Goal: Navigation & Orientation: Find specific page/section

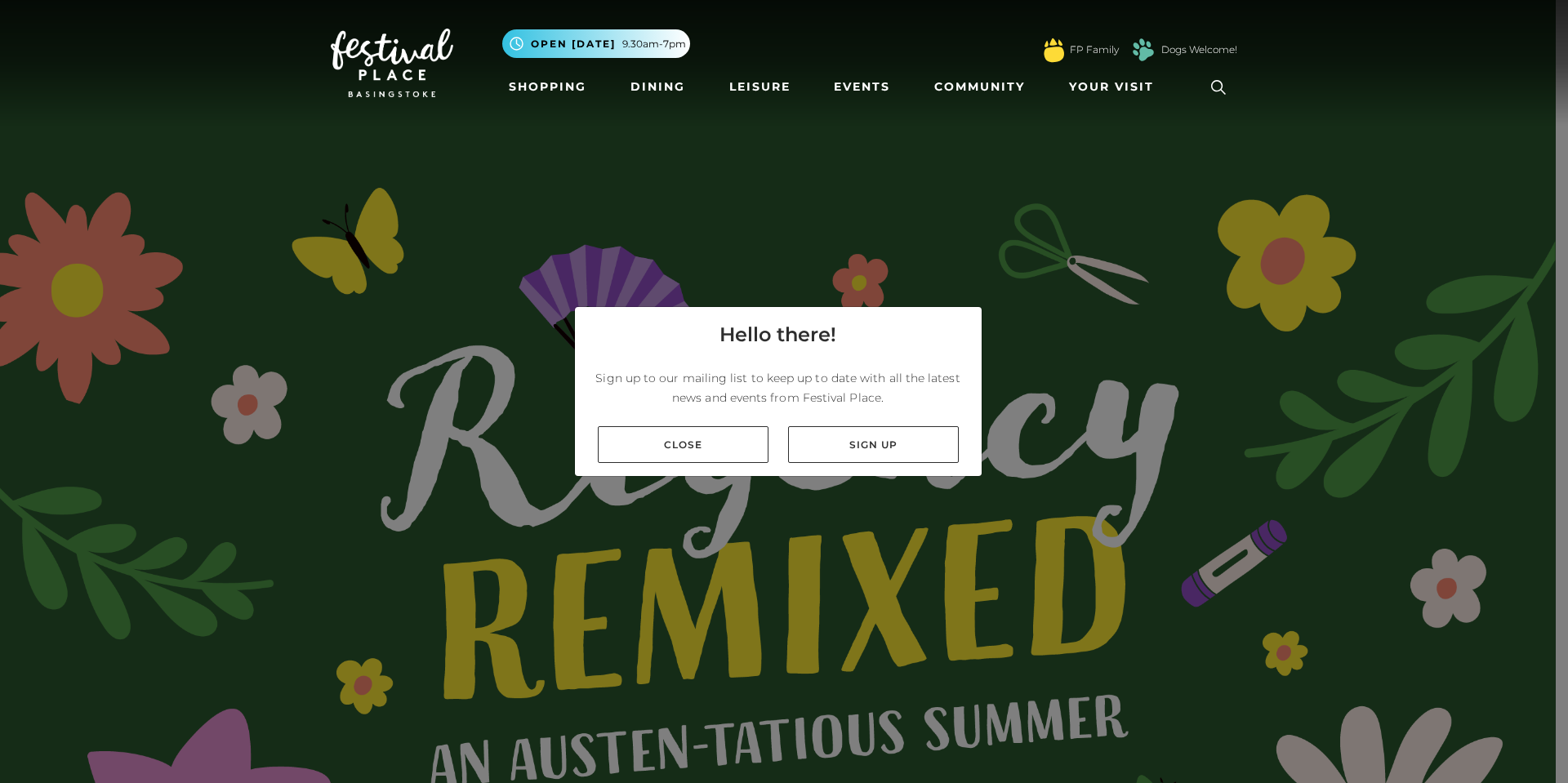
drag, startPoint x: 927, startPoint y: 448, endPoint x: 673, endPoint y: 497, distance: 258.7
click at [673, 497] on div "Hello there! Sign up to our mailing list to keep up to date with all the latest…" at bounding box center [784, 391] width 1568 height 783
click at [699, 463] on div "Close Sign up" at bounding box center [778, 444] width 407 height 63
click at [702, 457] on link "Close" at bounding box center [683, 444] width 171 height 37
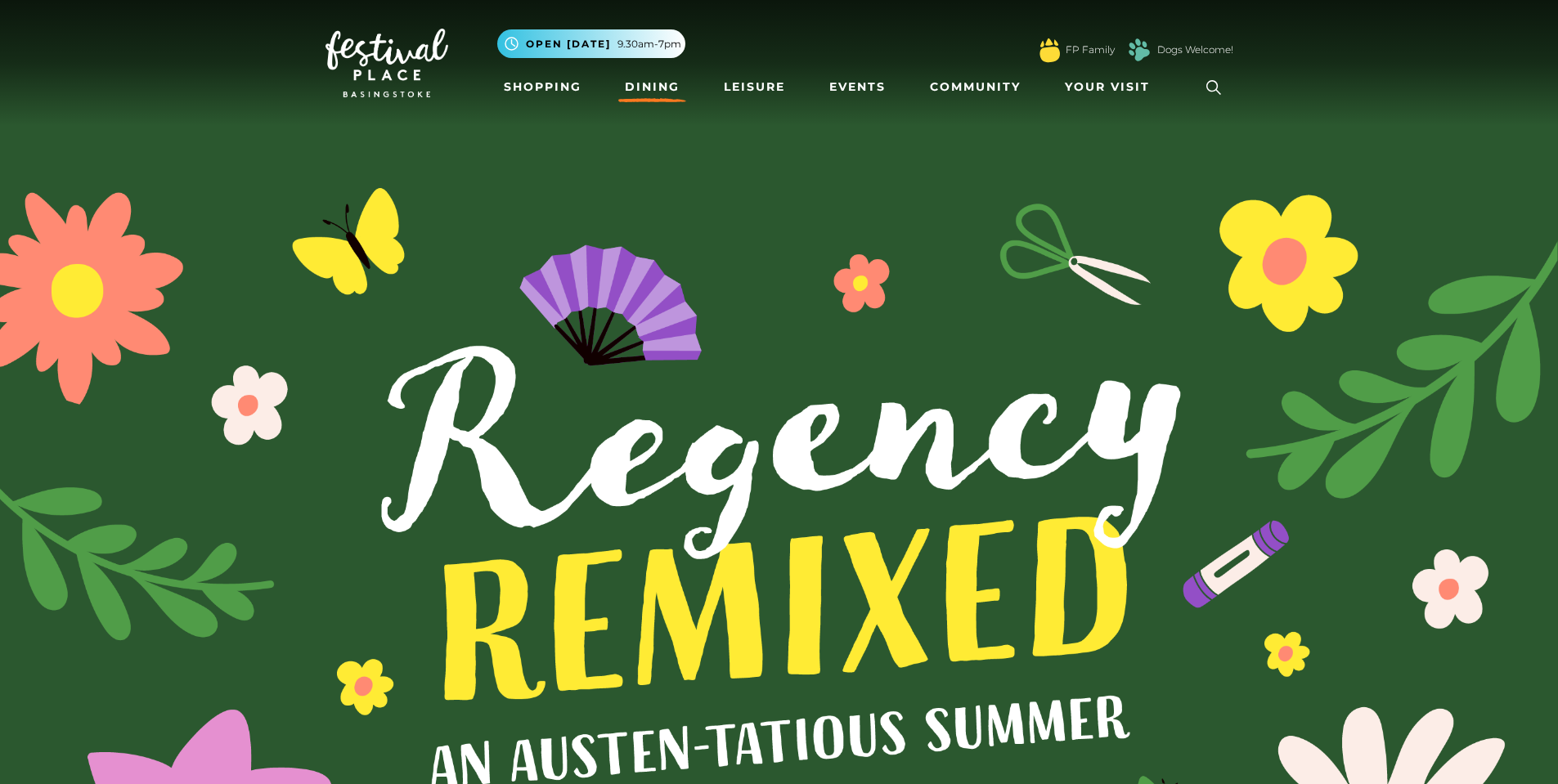
click at [644, 86] on link "Dining" at bounding box center [652, 86] width 68 height 30
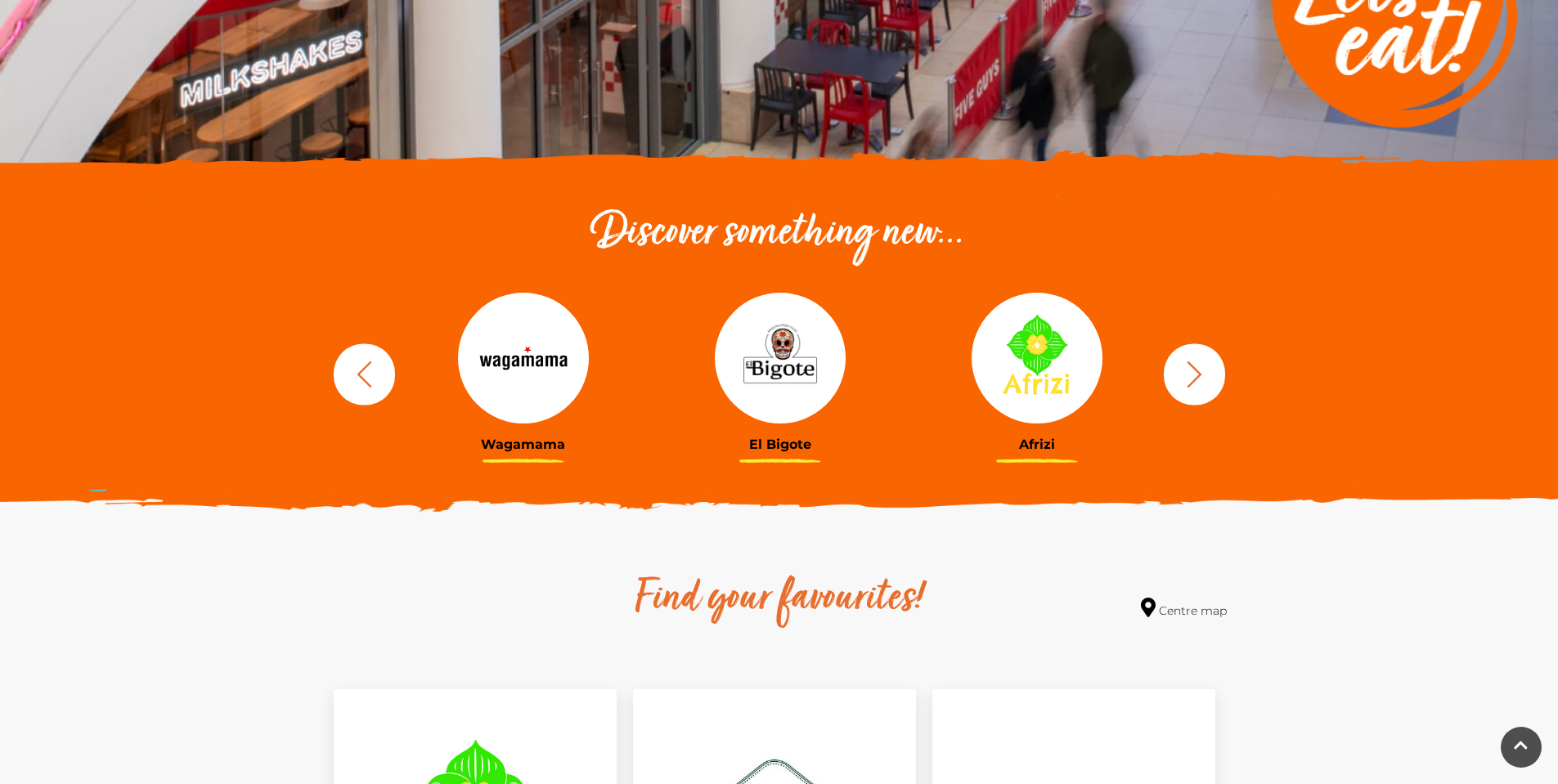
scroll to position [409, 0]
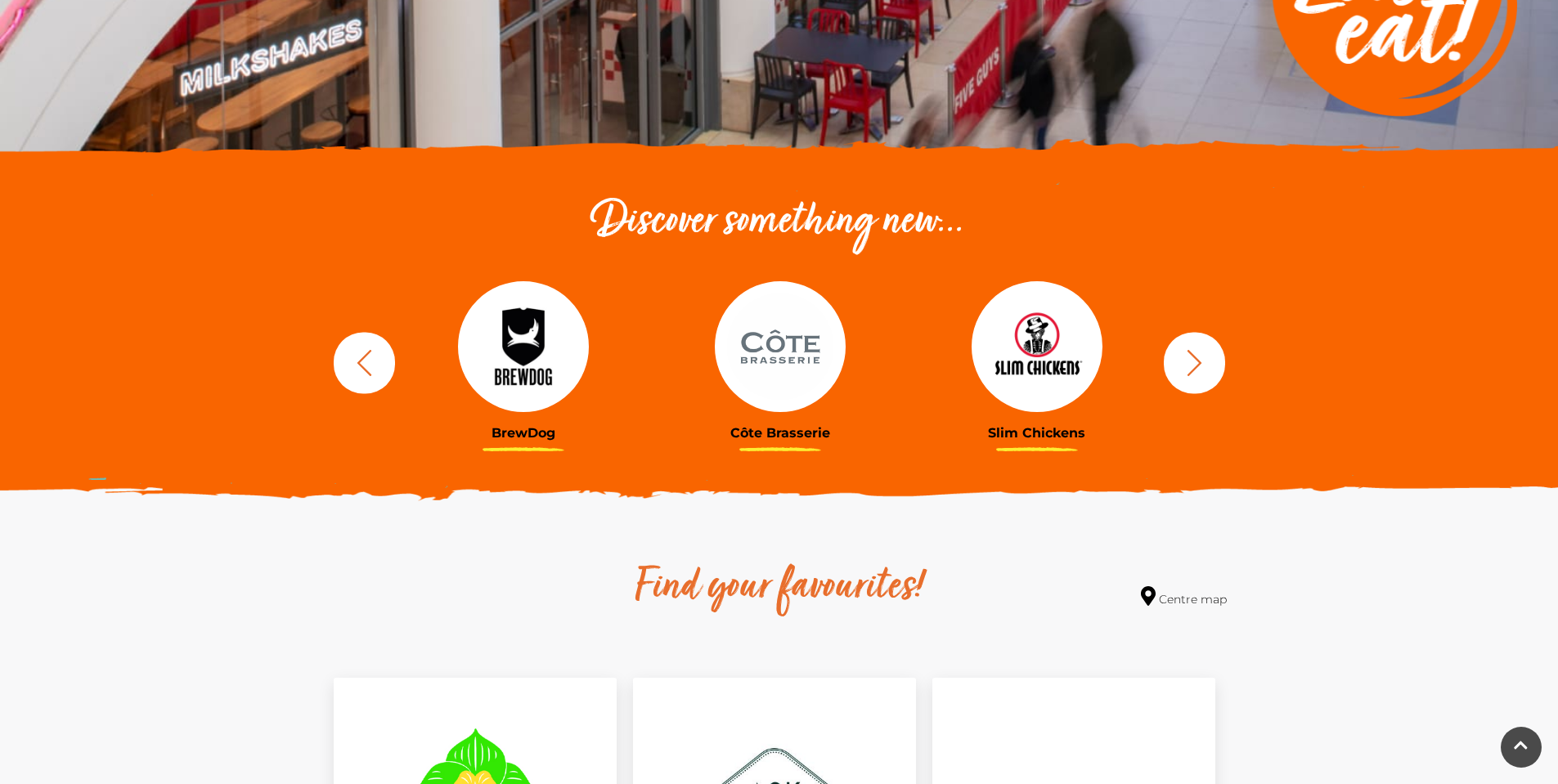
click at [1196, 379] on button "button" at bounding box center [1194, 362] width 61 height 61
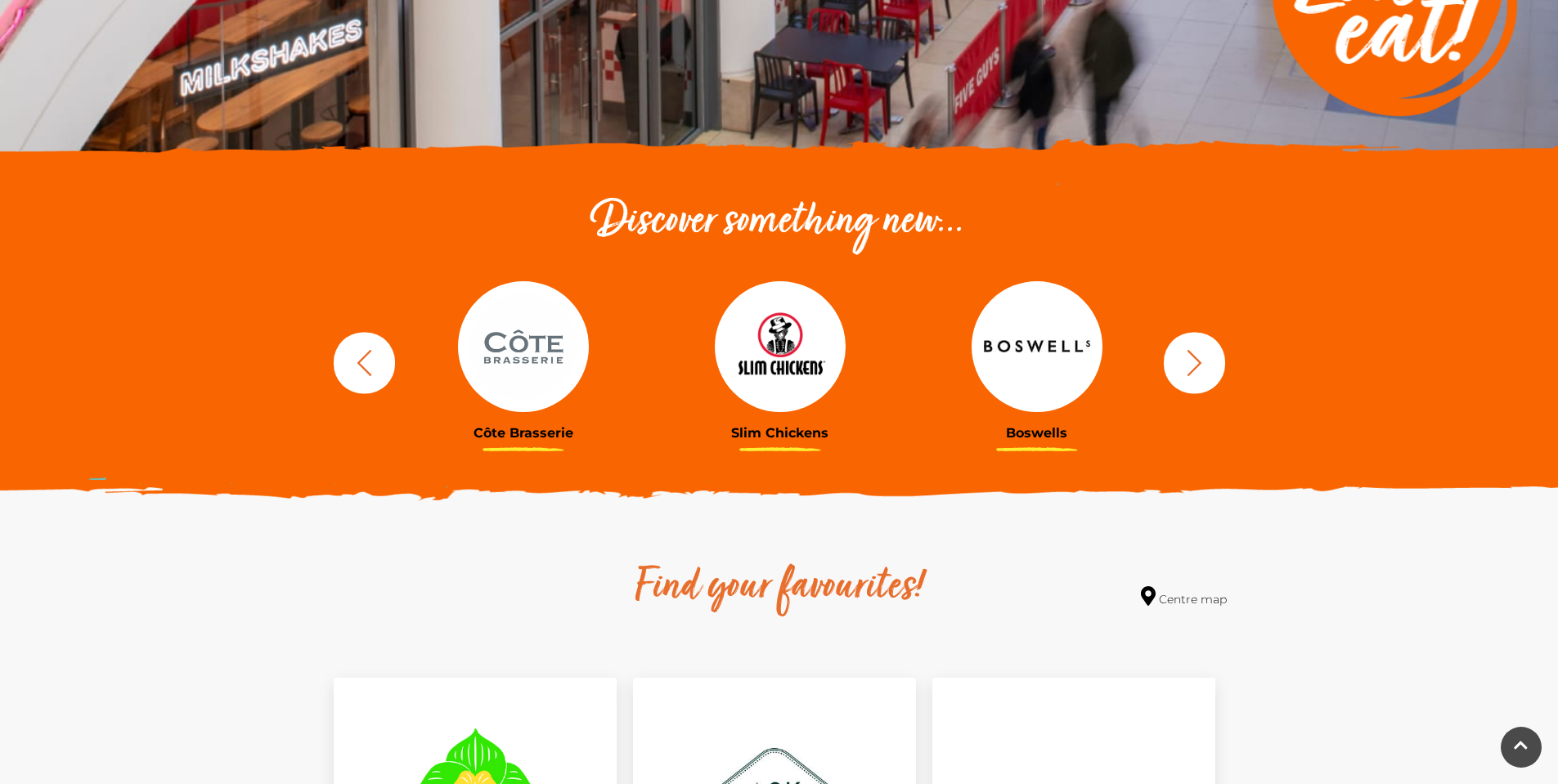
click at [1196, 379] on button "button" at bounding box center [1194, 362] width 61 height 61
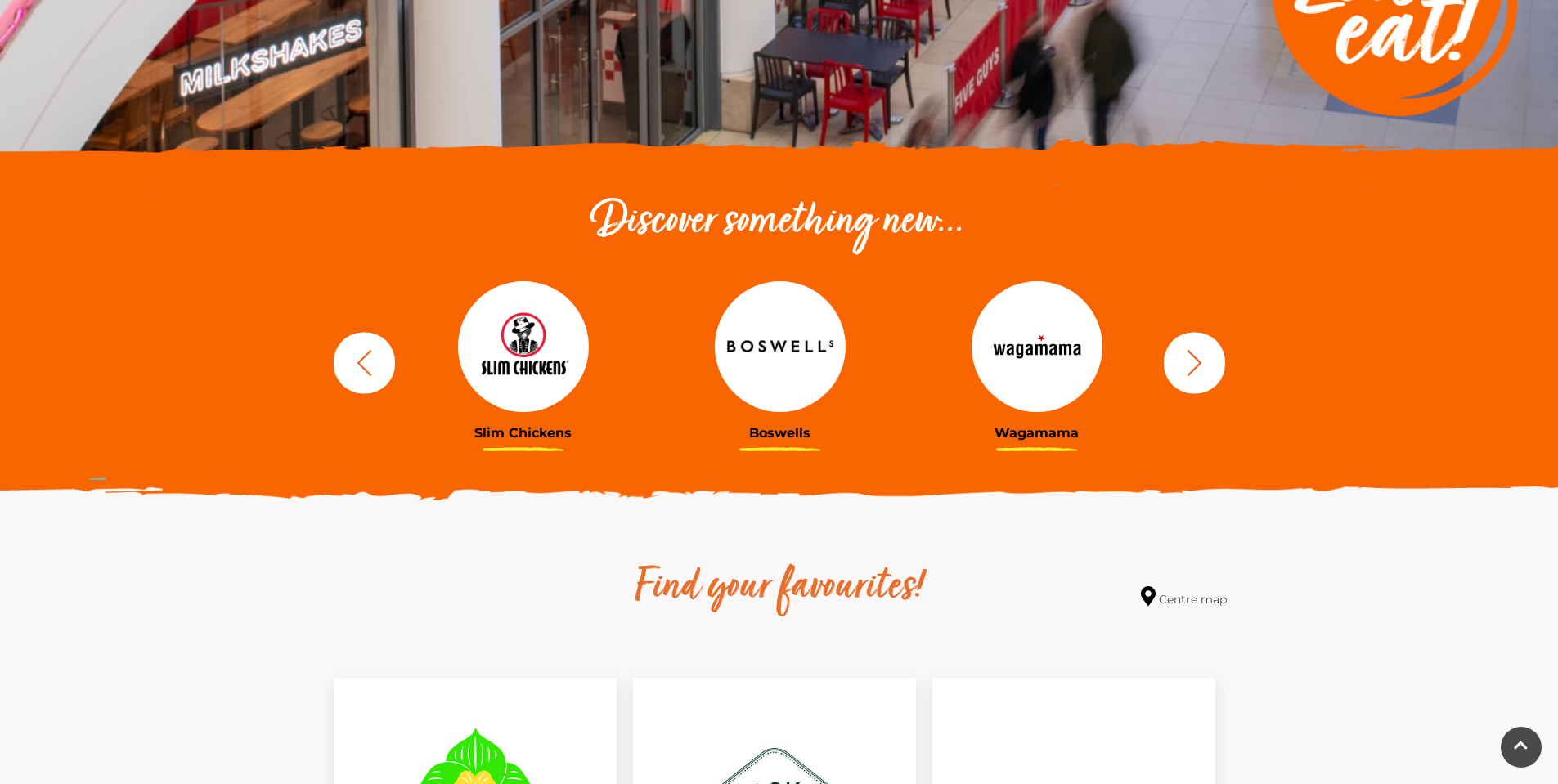
click at [1196, 379] on button "button" at bounding box center [1194, 362] width 61 height 61
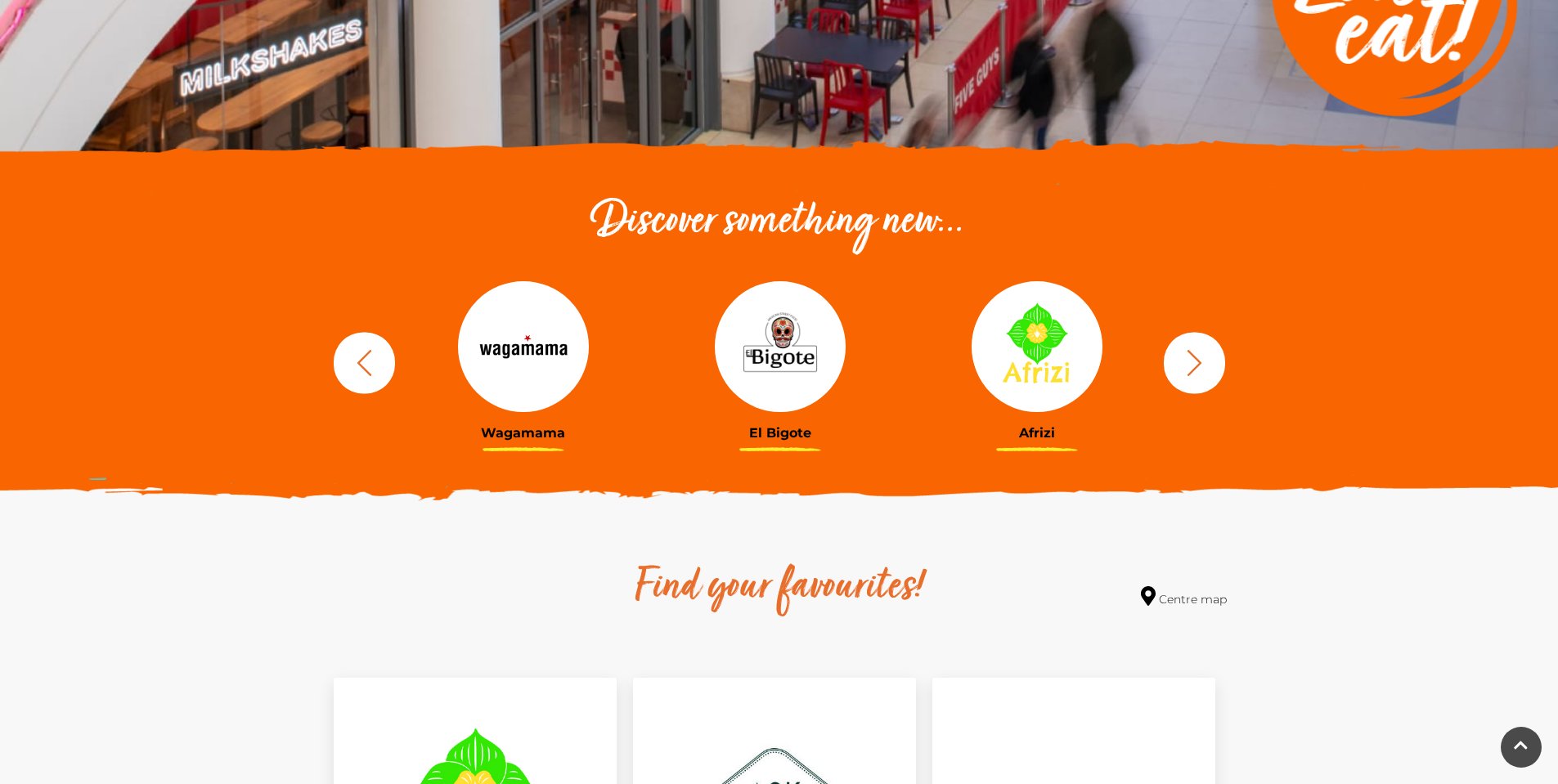
click at [1164, 363] on button "button" at bounding box center [1194, 362] width 61 height 61
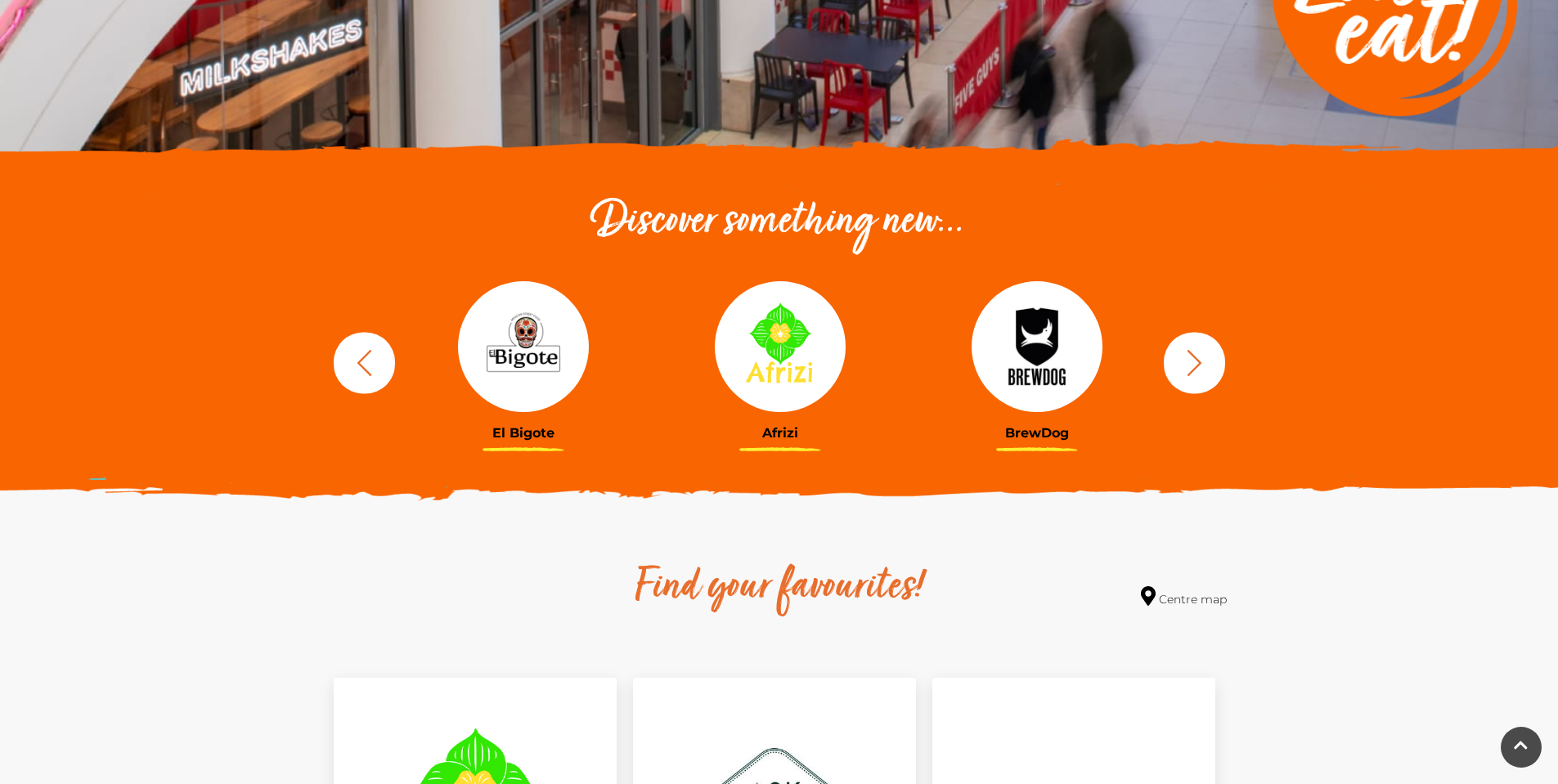
click at [1164, 363] on button "button" at bounding box center [1194, 362] width 61 height 61
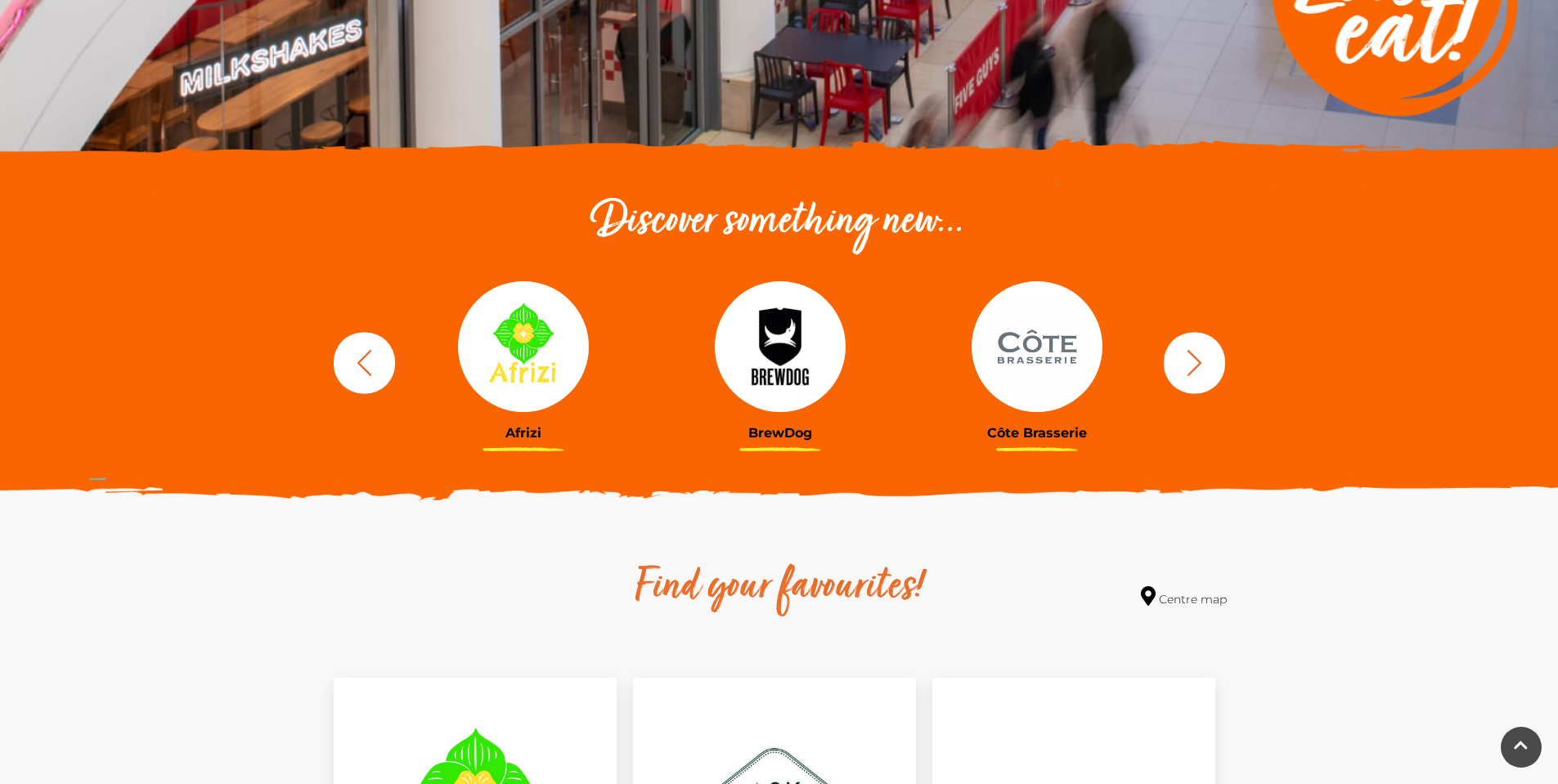
click at [1164, 363] on button "button" at bounding box center [1194, 362] width 61 height 61
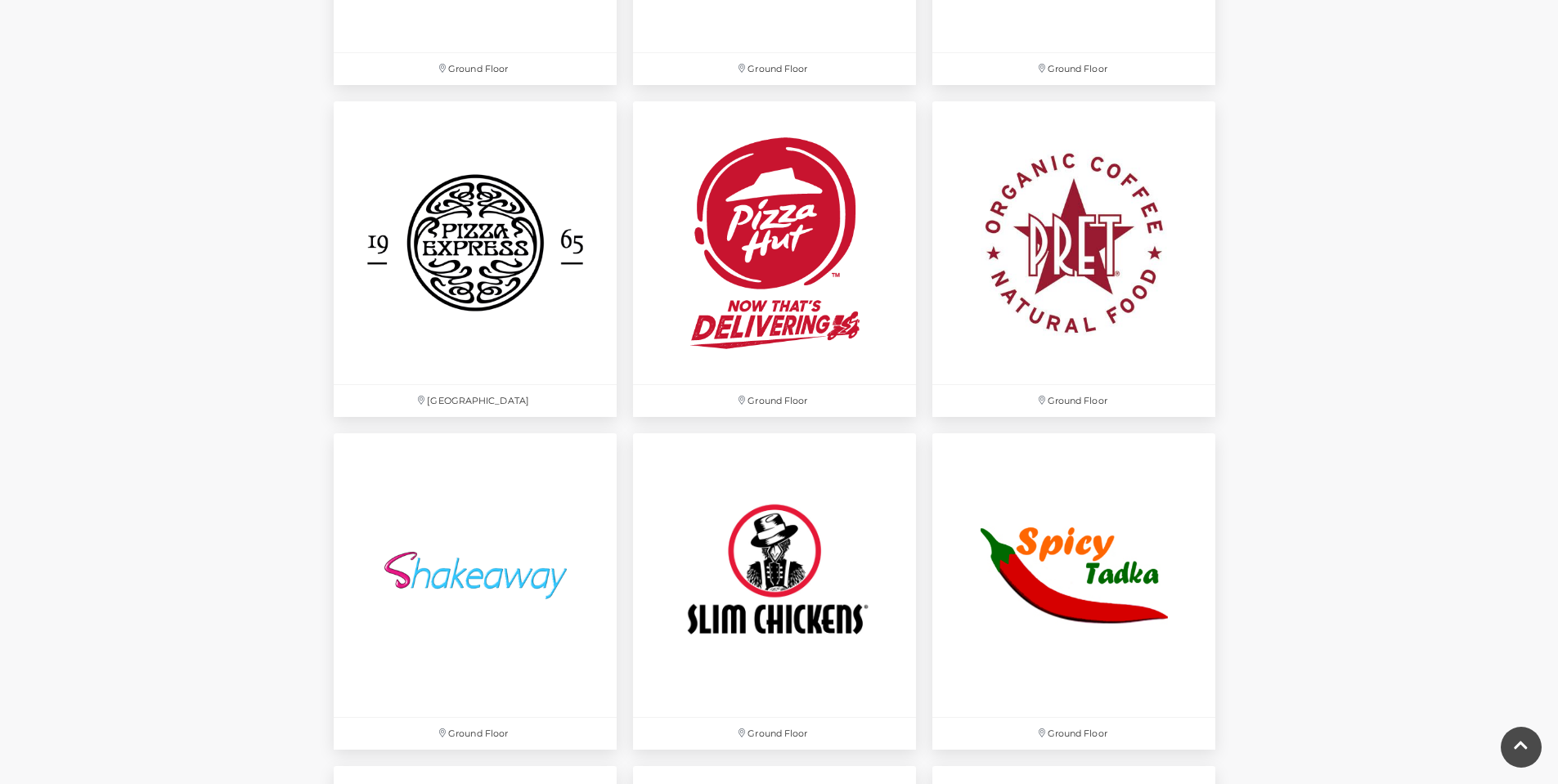
scroll to position [4334, 0]
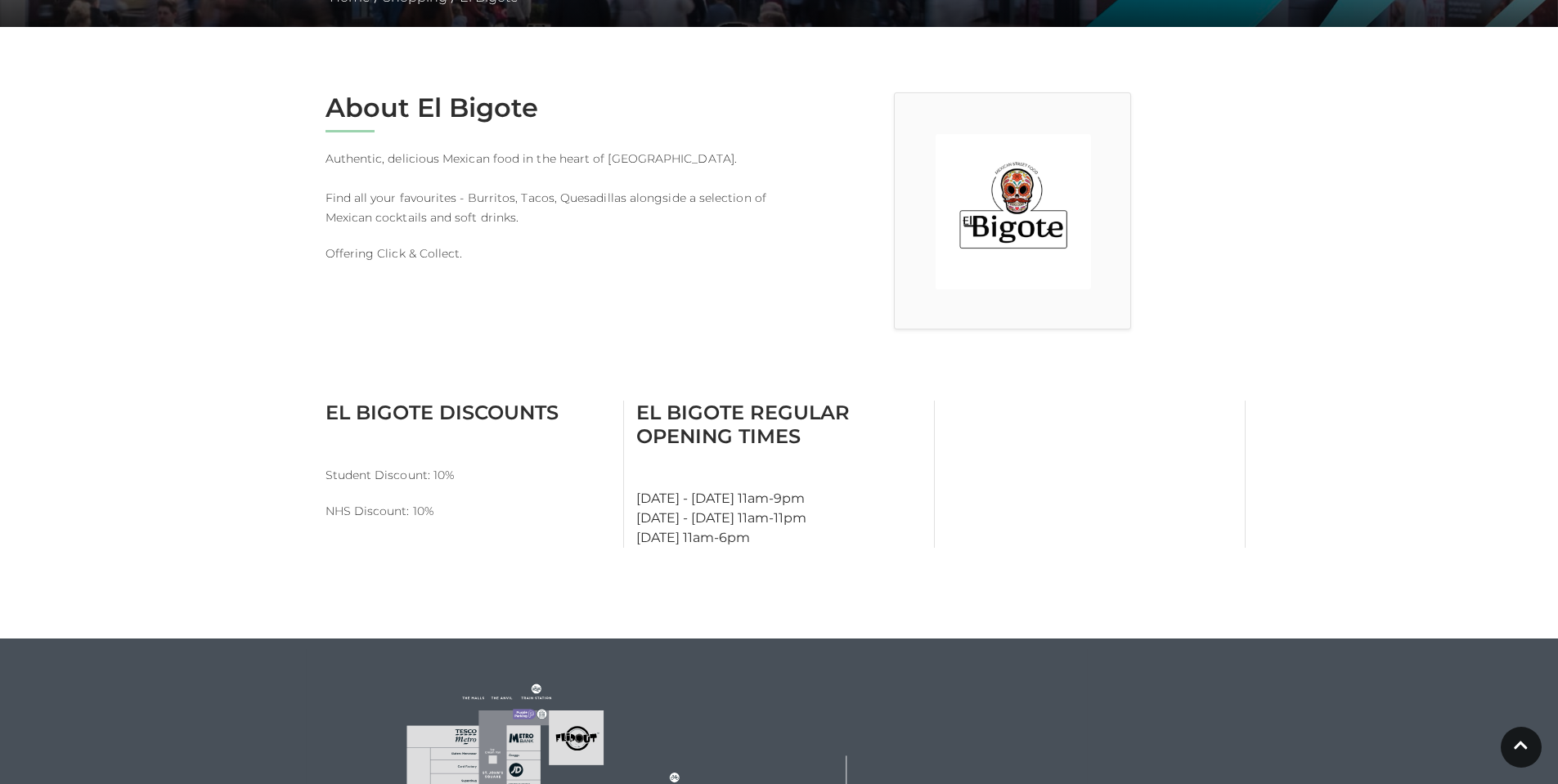
scroll to position [409, 0]
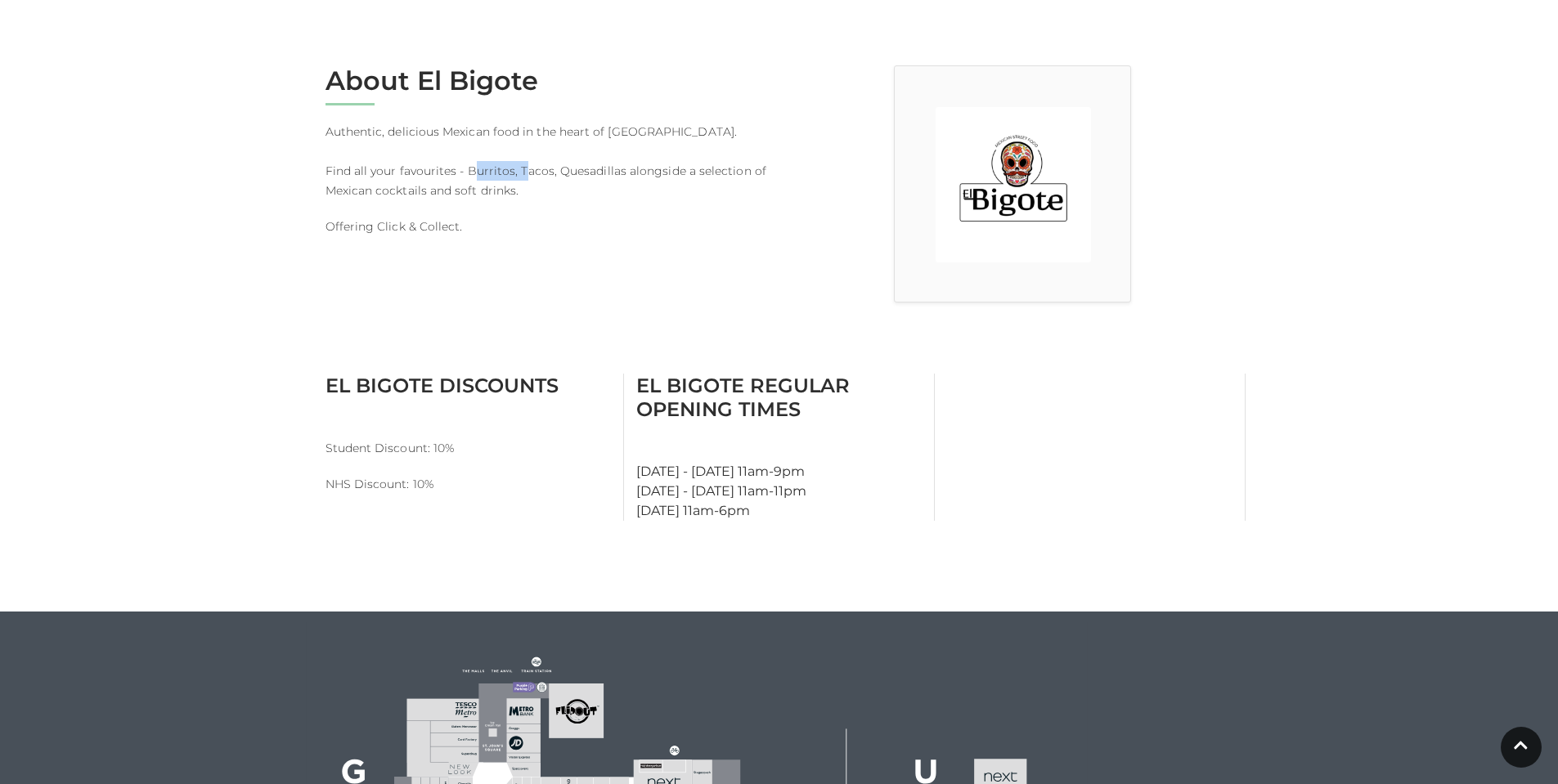
drag, startPoint x: 472, startPoint y: 170, endPoint x: 519, endPoint y: 173, distance: 47.1
click at [519, 173] on p "Authentic, delicious Mexican food in the heart of Festival Square. Find all you…" at bounding box center [546, 160] width 441 height 79
